Goal: Information Seeking & Learning: Learn about a topic

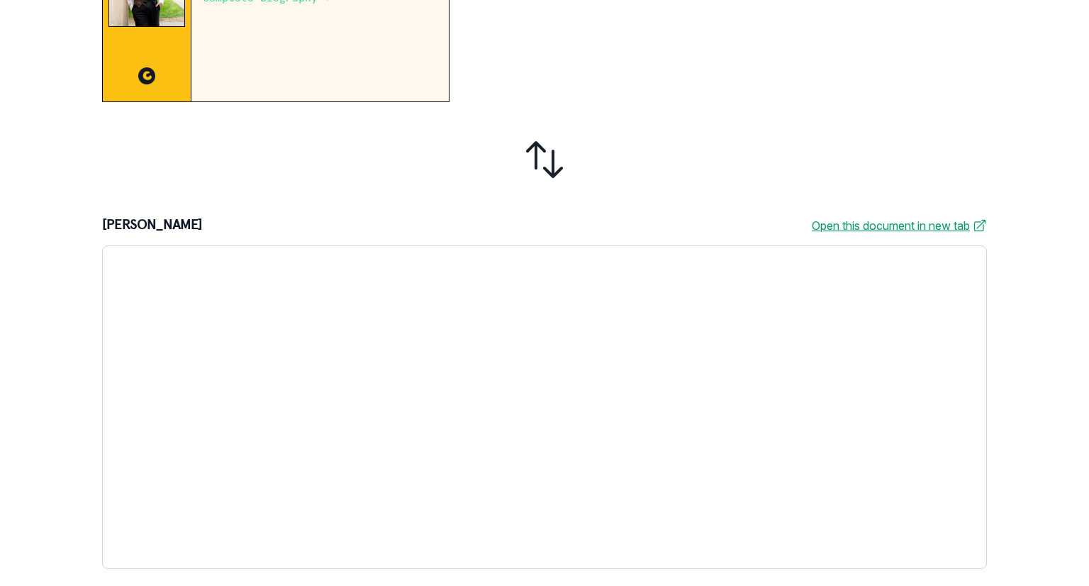
scroll to position [383, 0]
click at [853, 226] on link "Open this document in new tab" at bounding box center [899, 225] width 175 height 17
click at [853, 273] on div "1. Review 2. Create profile 3. Reserve your mentor 4. Schedule first session Ne…" at bounding box center [544, 293] width 1089 height 586
click at [531, 145] on icon at bounding box center [545, 160] width 34 height 34
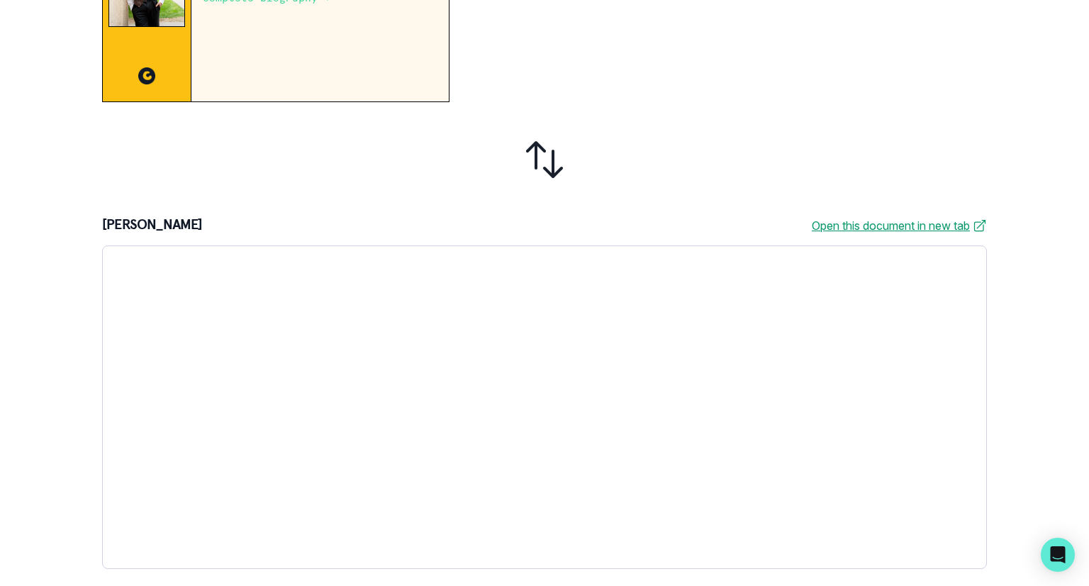
click at [639, 93] on div at bounding box center [724, 4] width 526 height 196
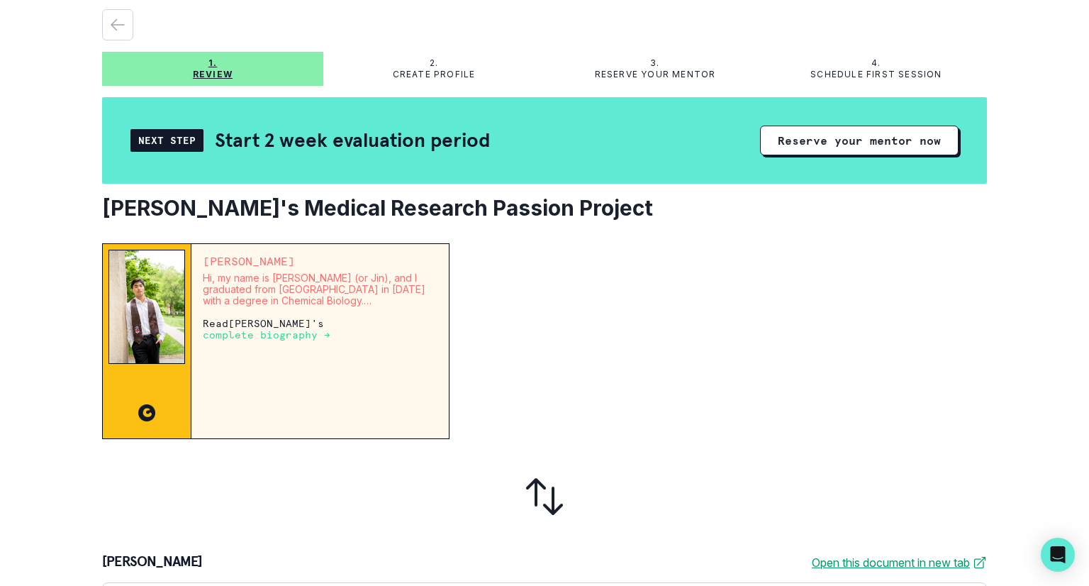
scroll to position [14, 0]
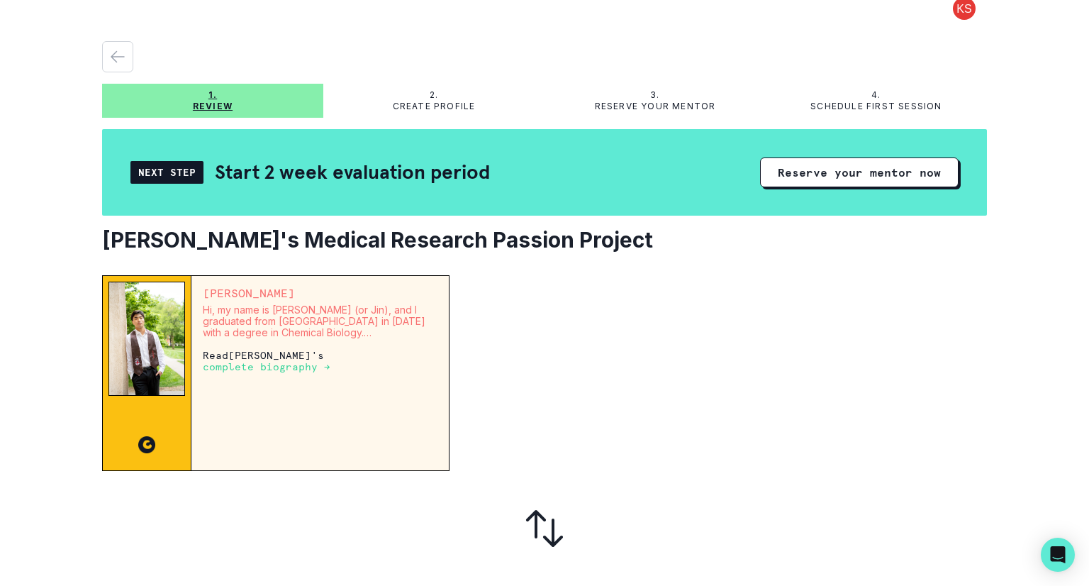
click at [331, 361] on p "complete biography →" at bounding box center [267, 366] width 128 height 11
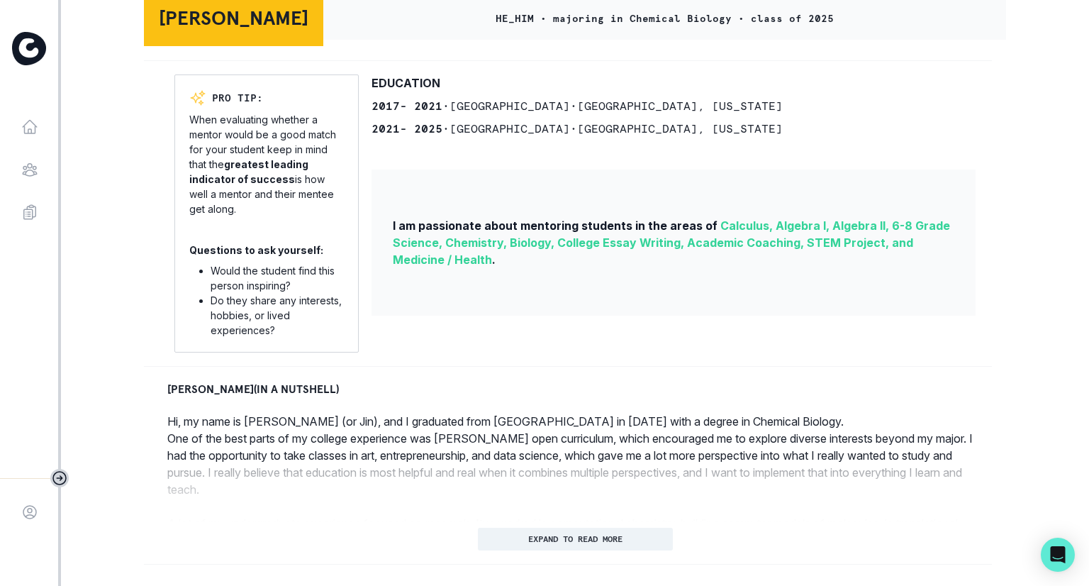
scroll to position [369, 0]
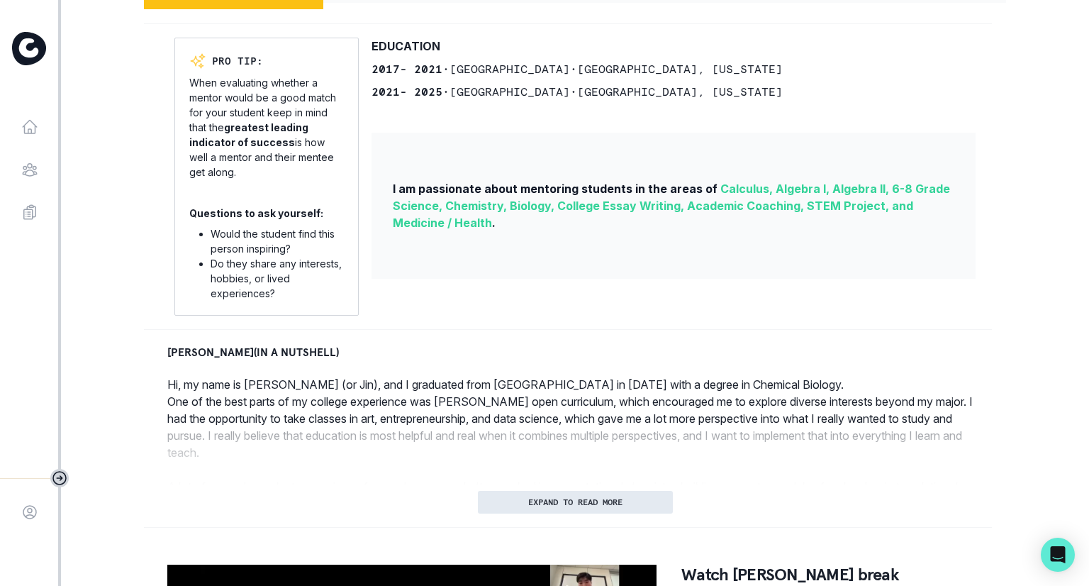
click at [562, 506] on p "EXPAND TO READ MORE" at bounding box center [575, 502] width 94 height 10
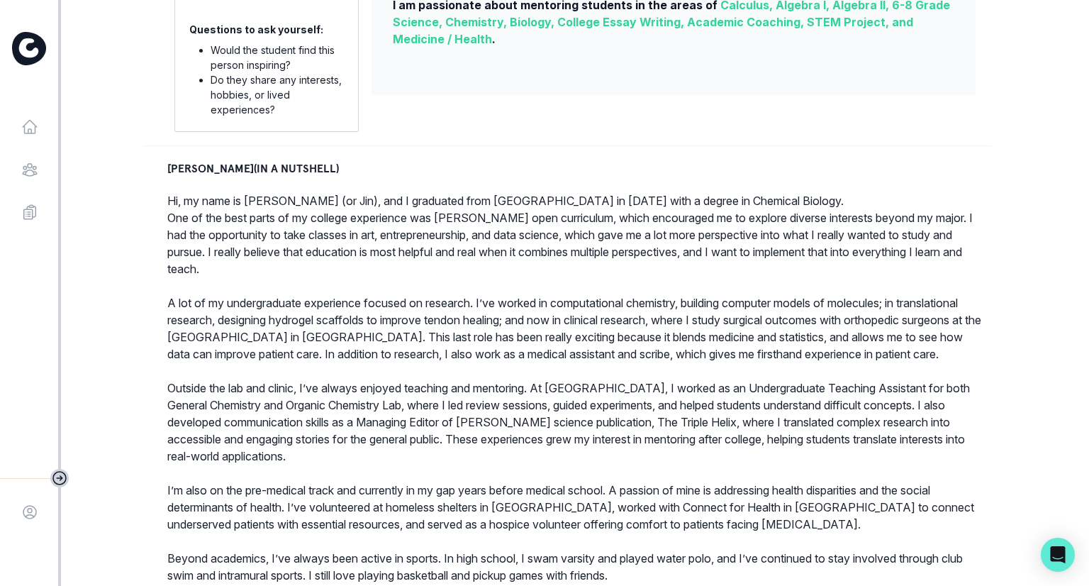
scroll to position [559, 0]
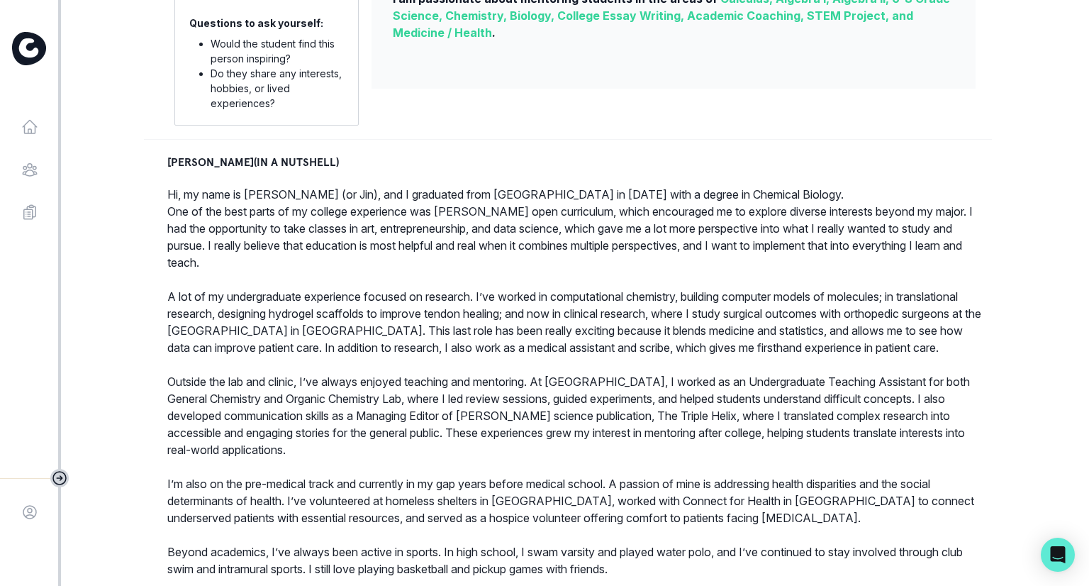
click at [196, 415] on p "Outside the lab and clinic, I’ve always enjoyed teaching and mentoring. At [GEO…" at bounding box center [575, 415] width 816 height 85
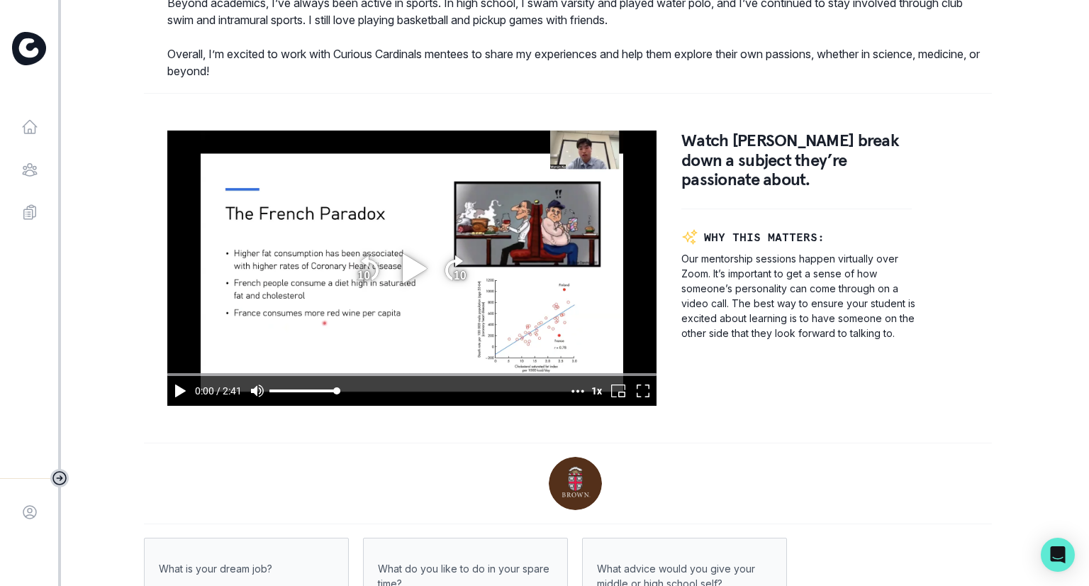
scroll to position [1112, 0]
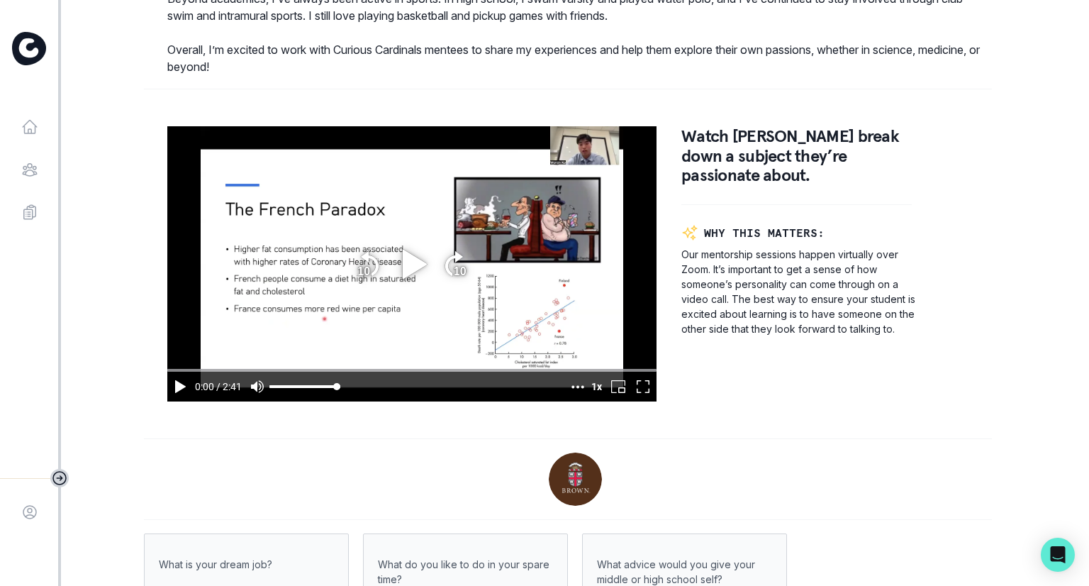
click at [641, 395] on icon "enter fullscreen mode" at bounding box center [643, 386] width 17 height 17
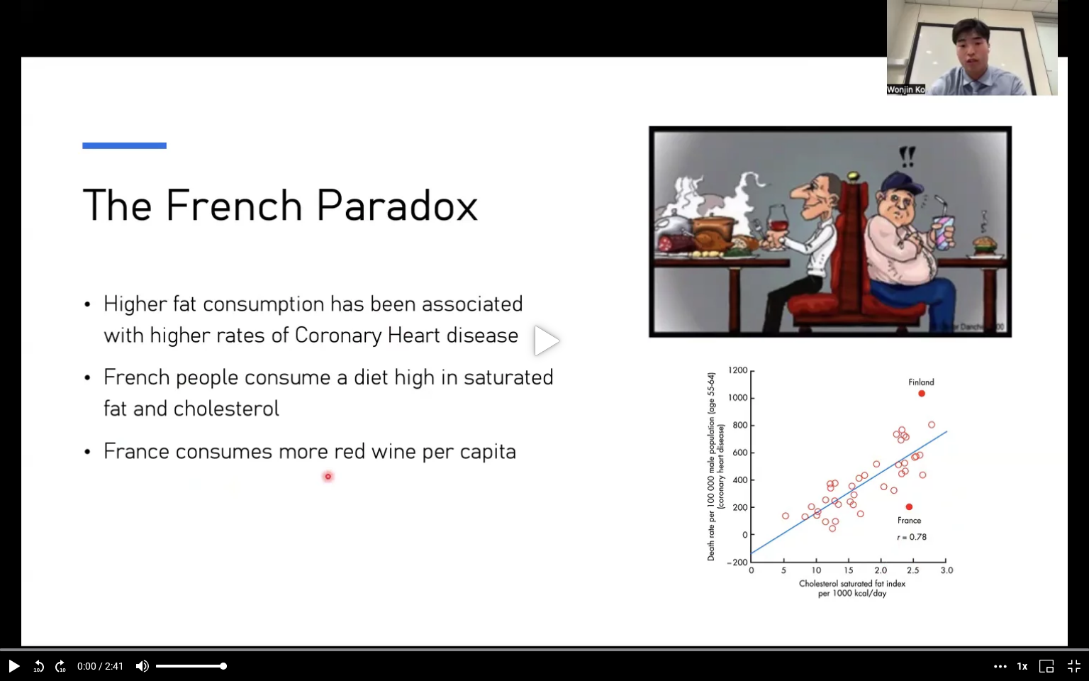
click at [545, 350] on icon "play" at bounding box center [545, 340] width 39 height 39
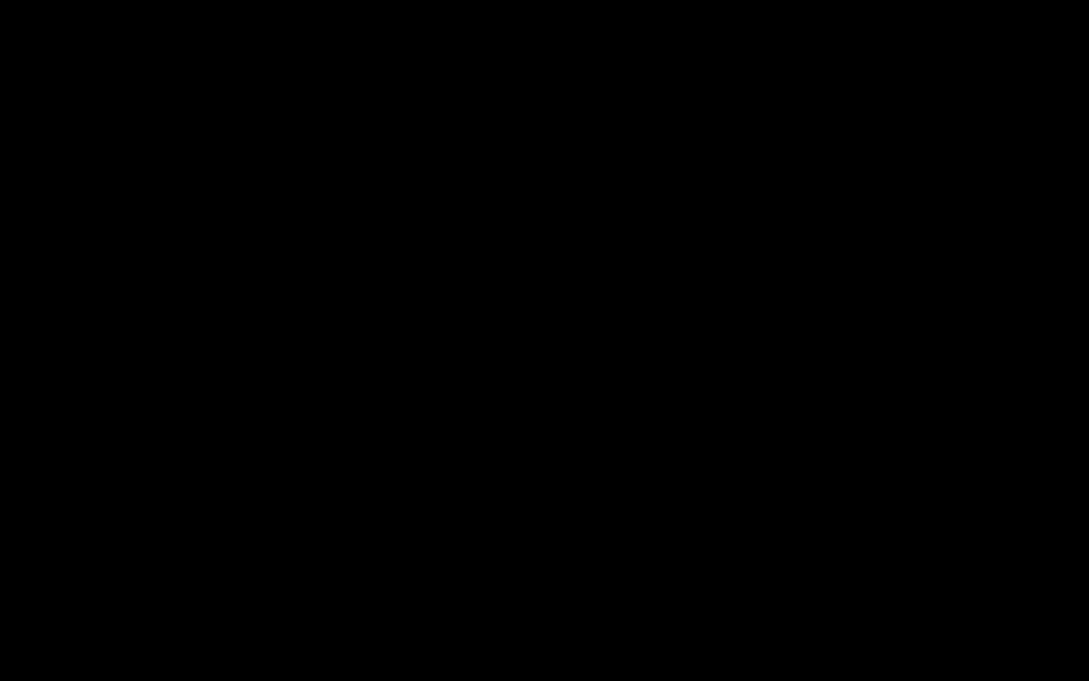
type input "161.130666"
